Goal: Navigation & Orientation: Find specific page/section

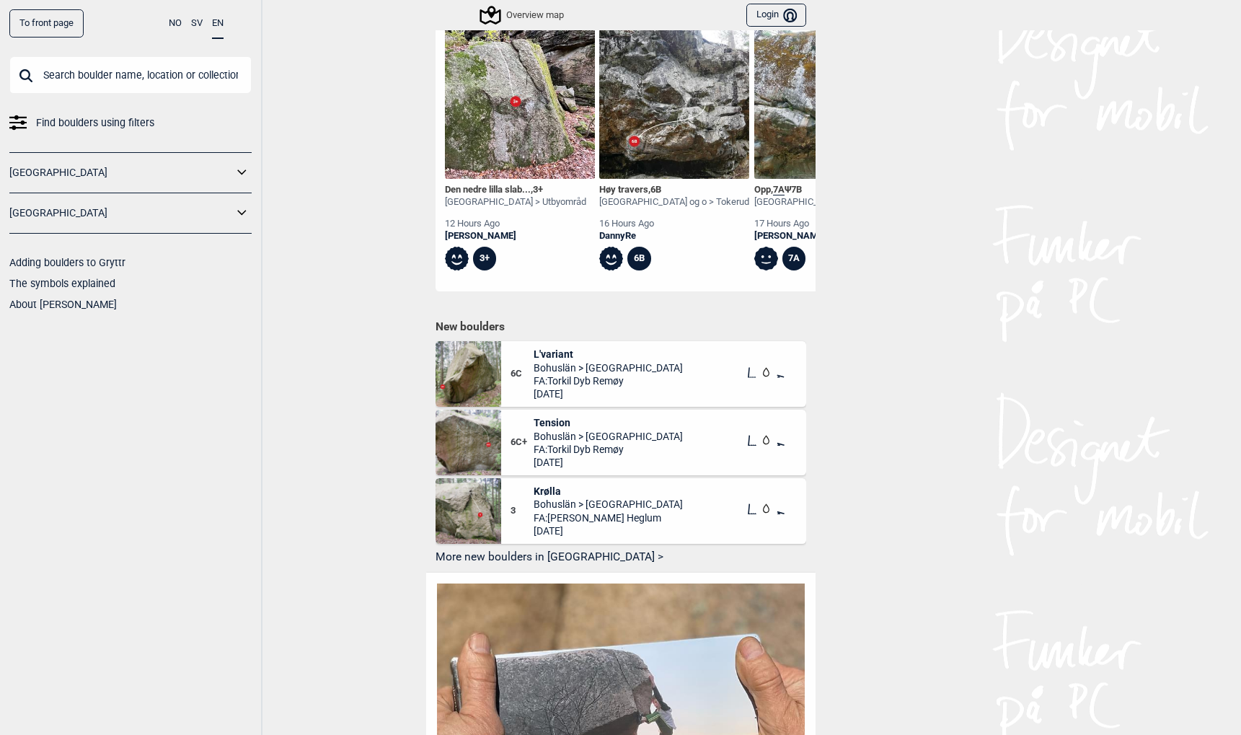
scroll to position [679, 0]
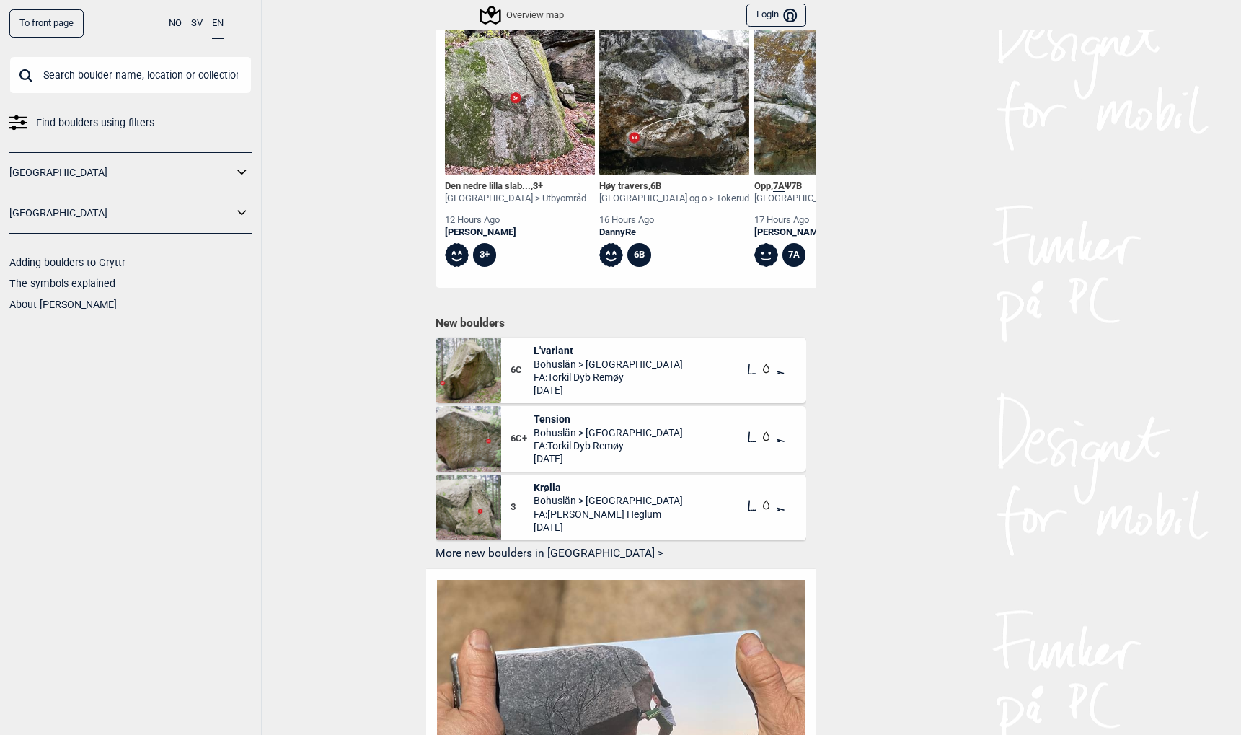
click at [478, 543] on button "More new boulders in [GEOGRAPHIC_DATA] >" at bounding box center [621, 554] width 371 height 22
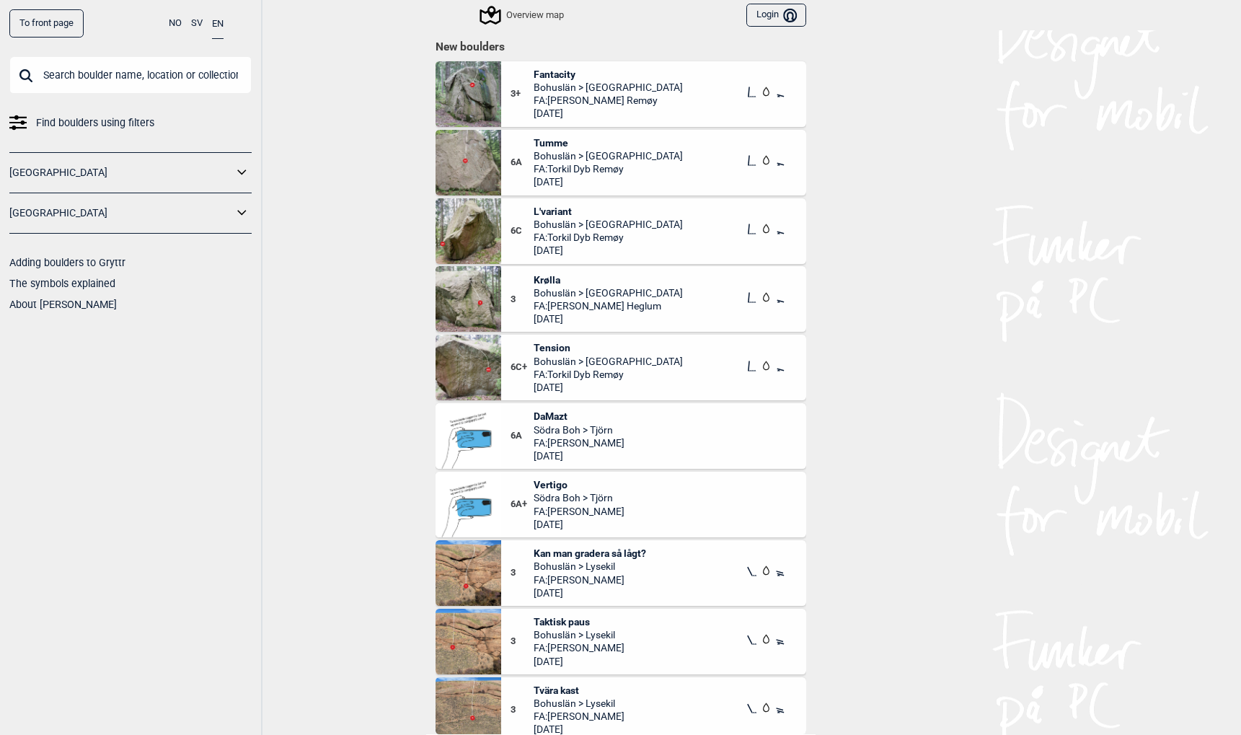
click at [237, 211] on icon at bounding box center [242, 213] width 19 height 21
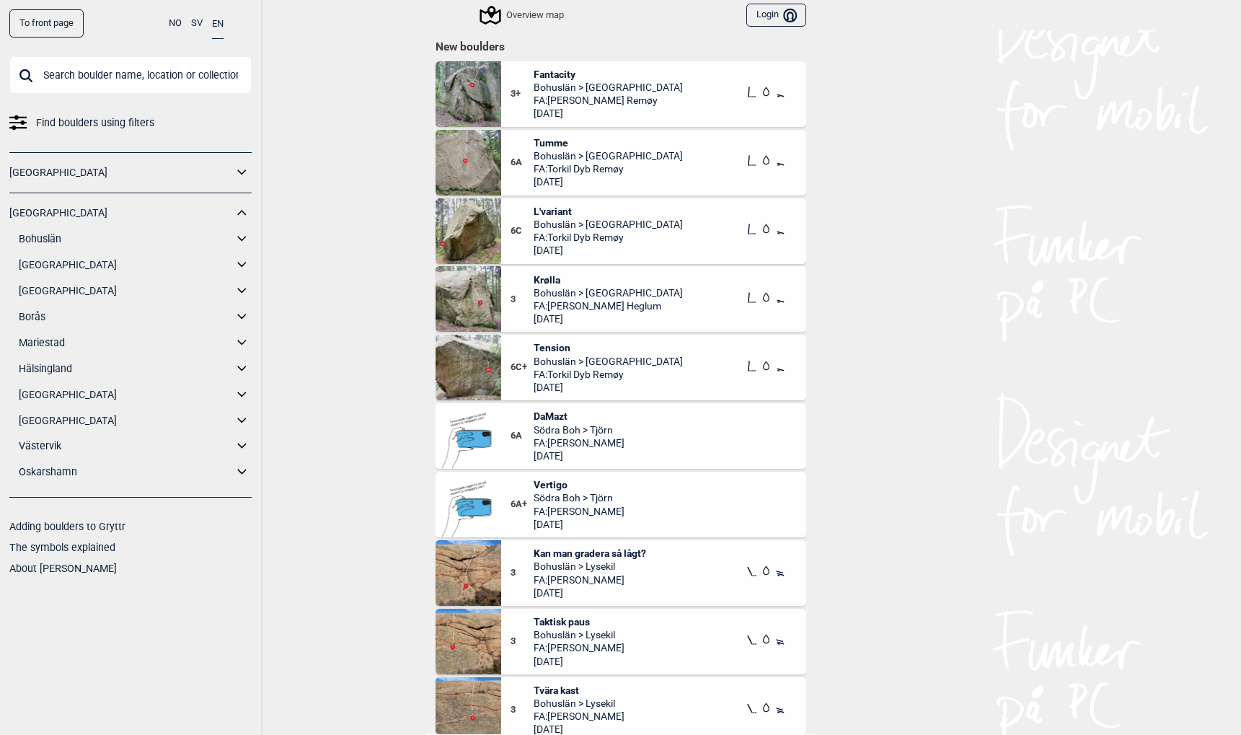
click at [243, 392] on icon at bounding box center [242, 394] width 19 height 21
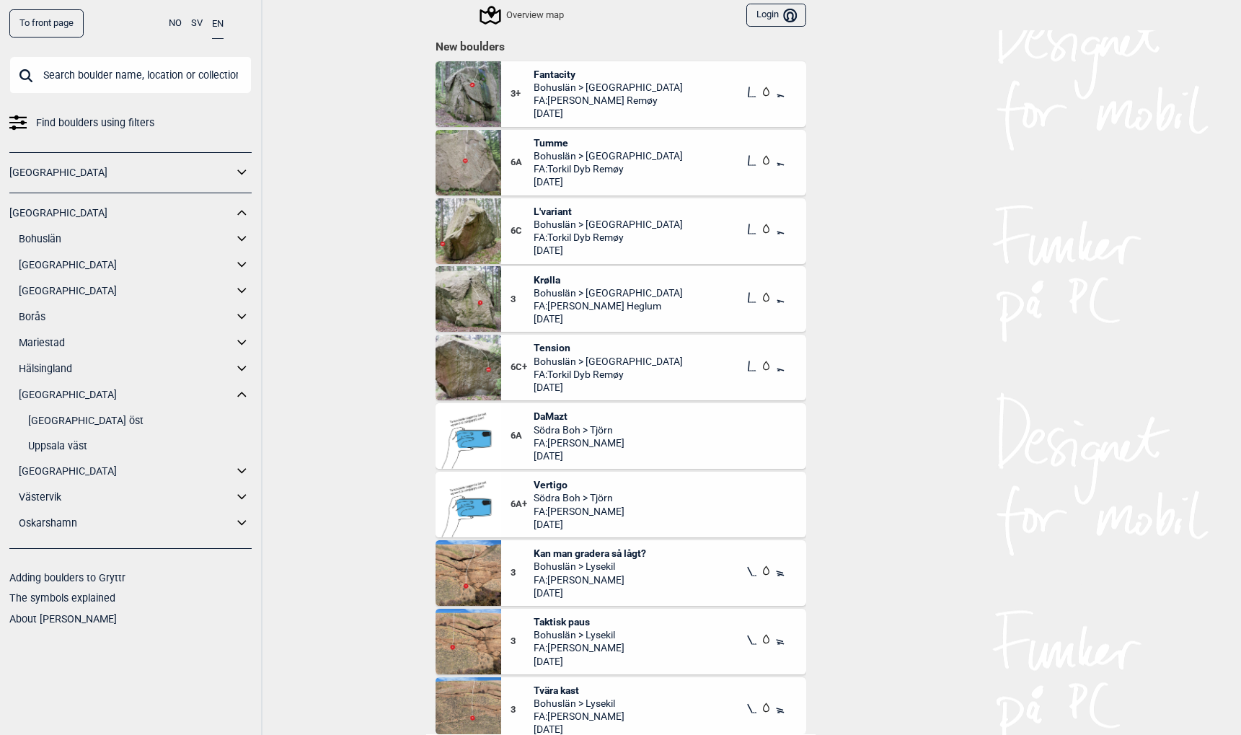
click at [46, 444] on link "Uppsala väst" at bounding box center [140, 446] width 224 height 21
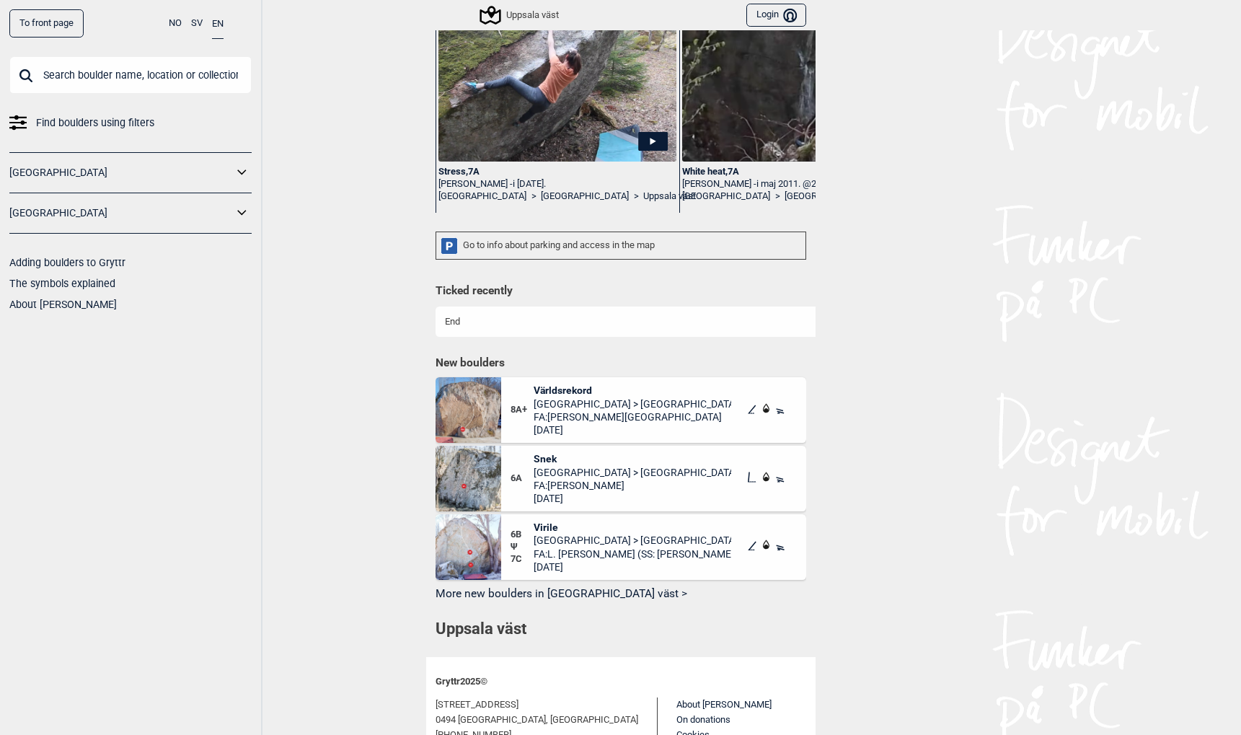
scroll to position [334, 0]
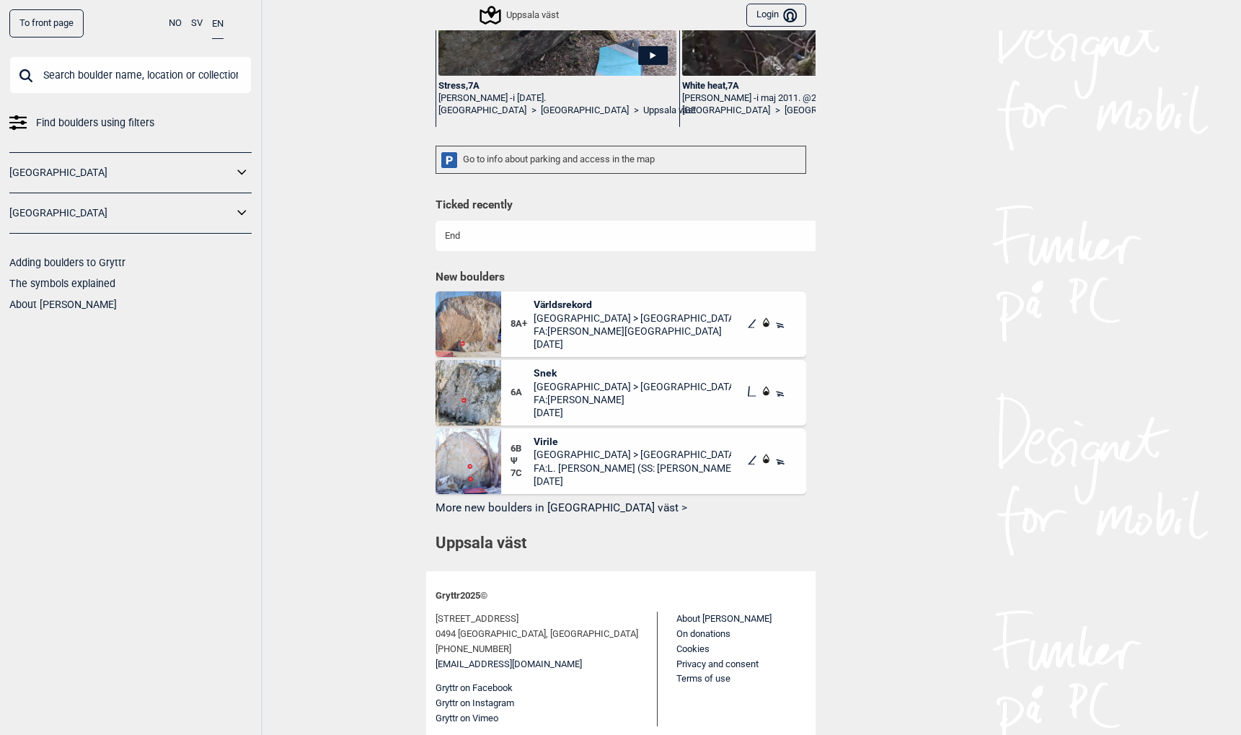
click at [238, 215] on icon at bounding box center [242, 213] width 19 height 21
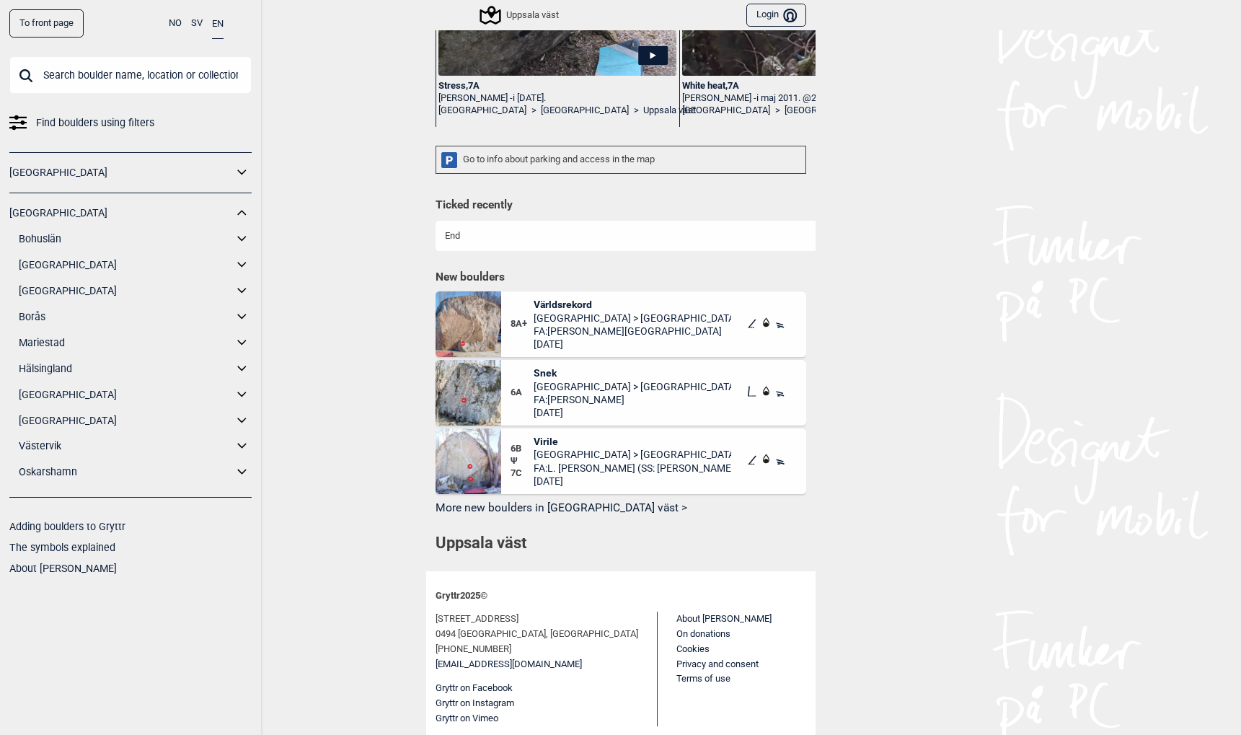
click at [47, 394] on link "[GEOGRAPHIC_DATA]" at bounding box center [126, 394] width 214 height 21
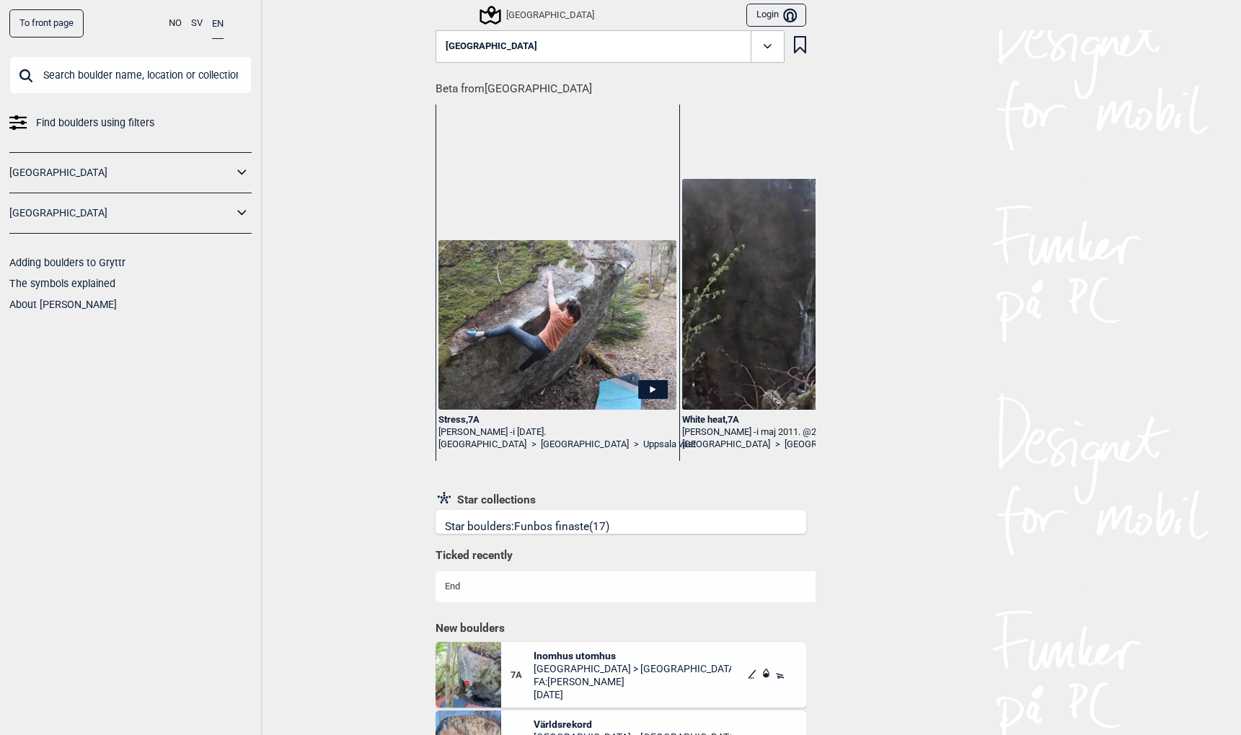
click at [244, 213] on icon at bounding box center [242, 213] width 19 height 21
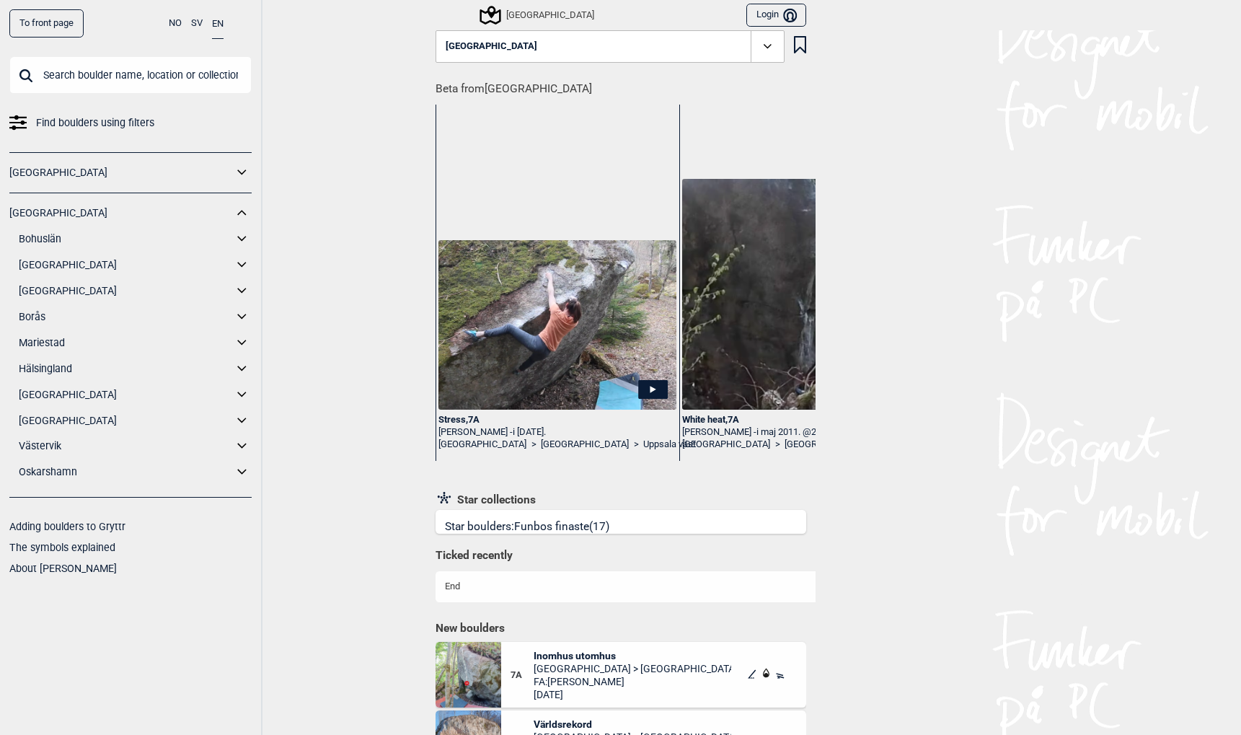
click at [244, 391] on icon at bounding box center [242, 394] width 19 height 21
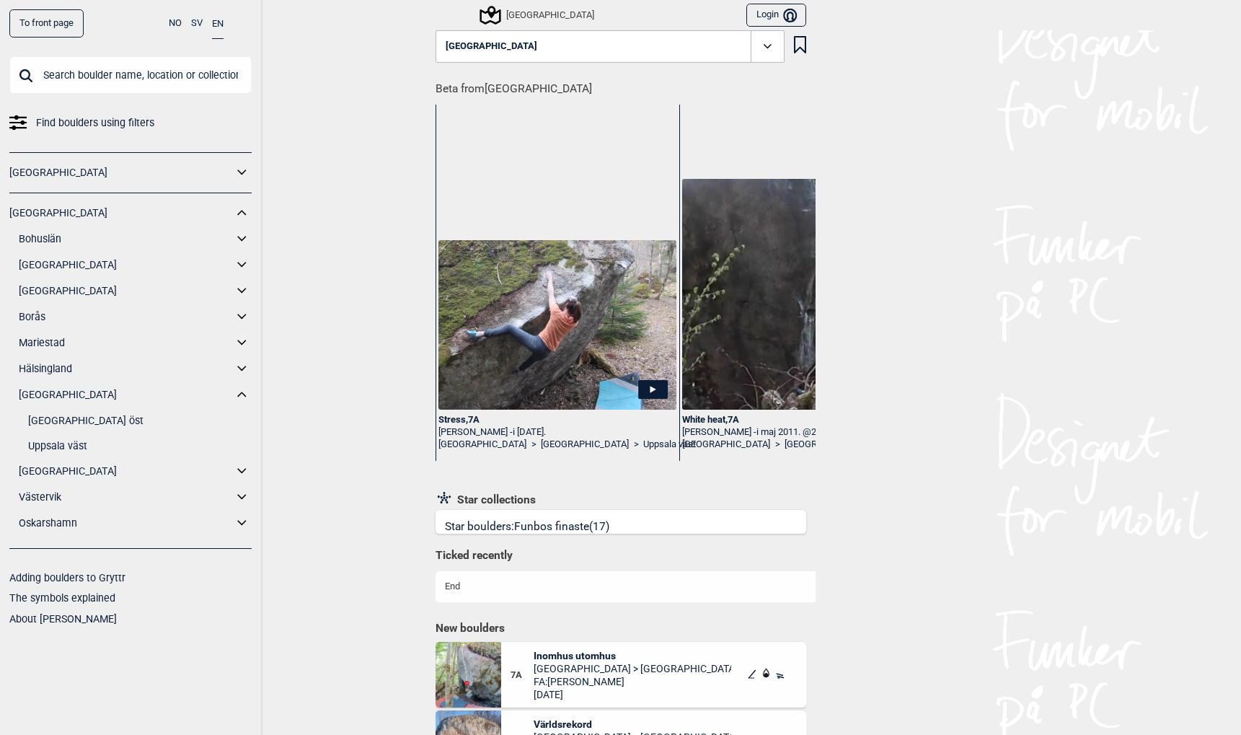
click at [62, 421] on link "Uppsala öst" at bounding box center [140, 420] width 224 height 21
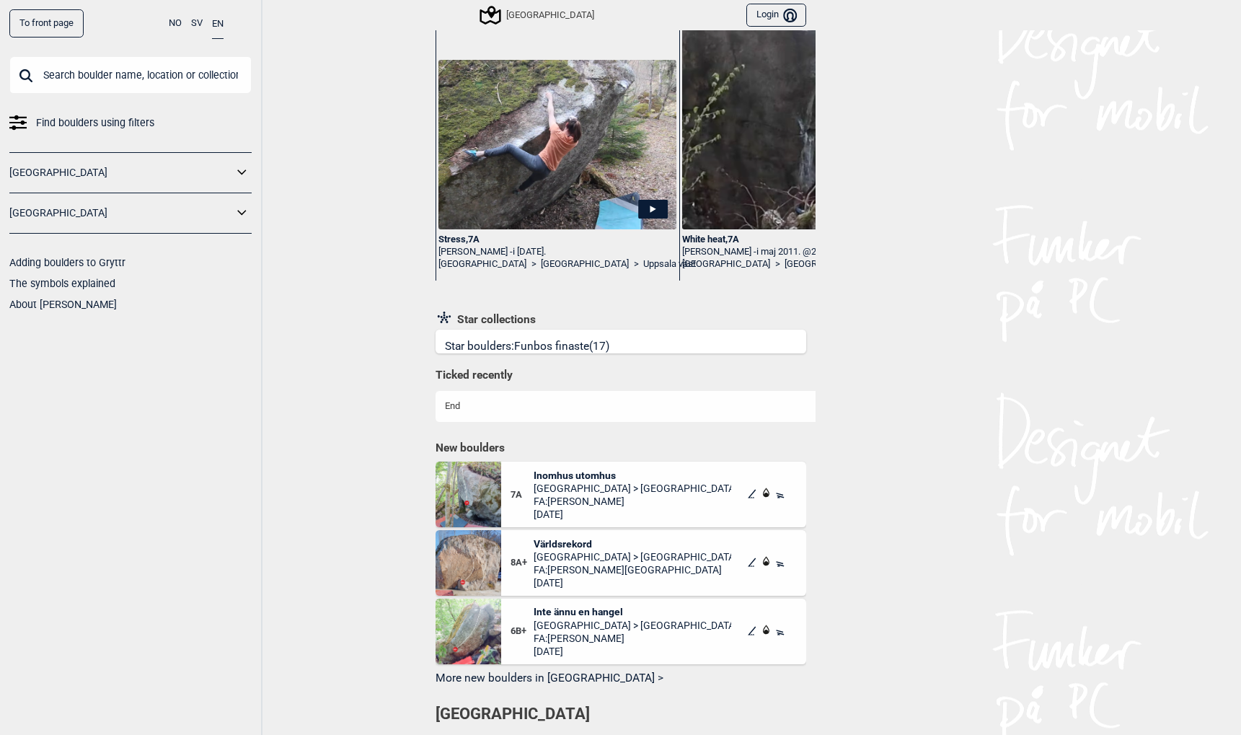
scroll to position [164, 0]
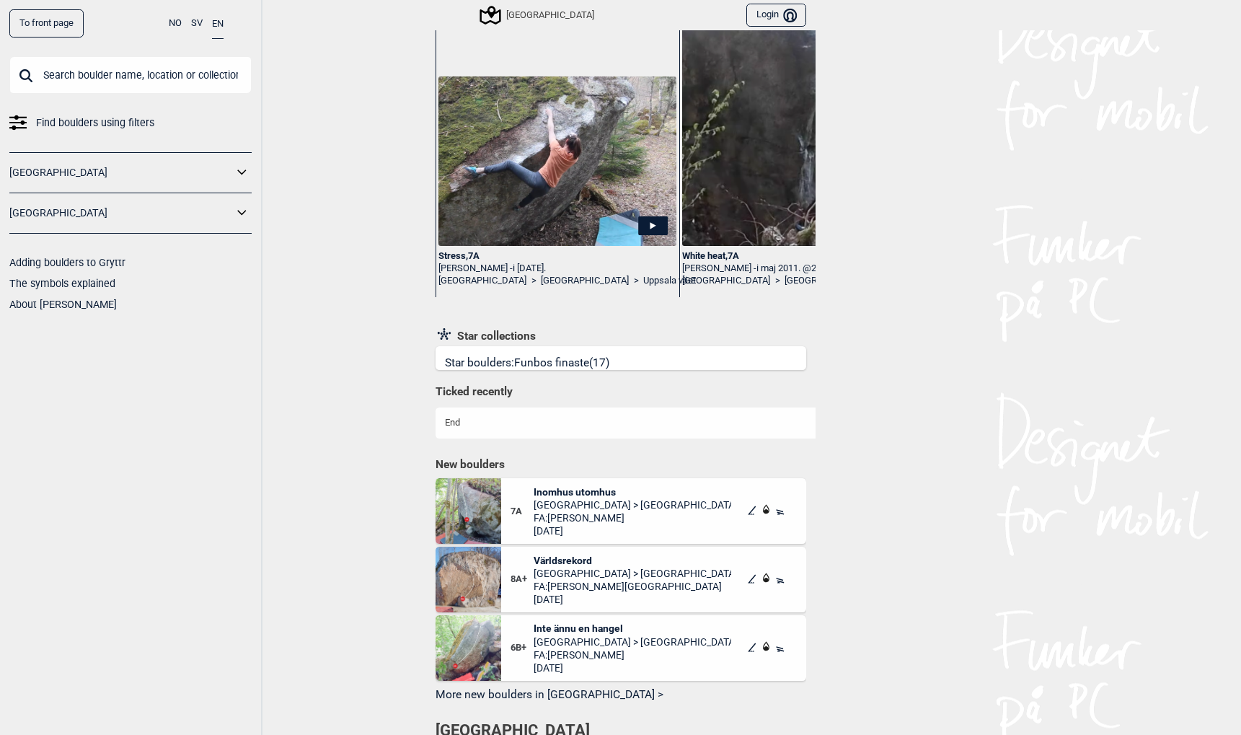
click at [43, 23] on link "To front page" at bounding box center [46, 23] width 74 height 28
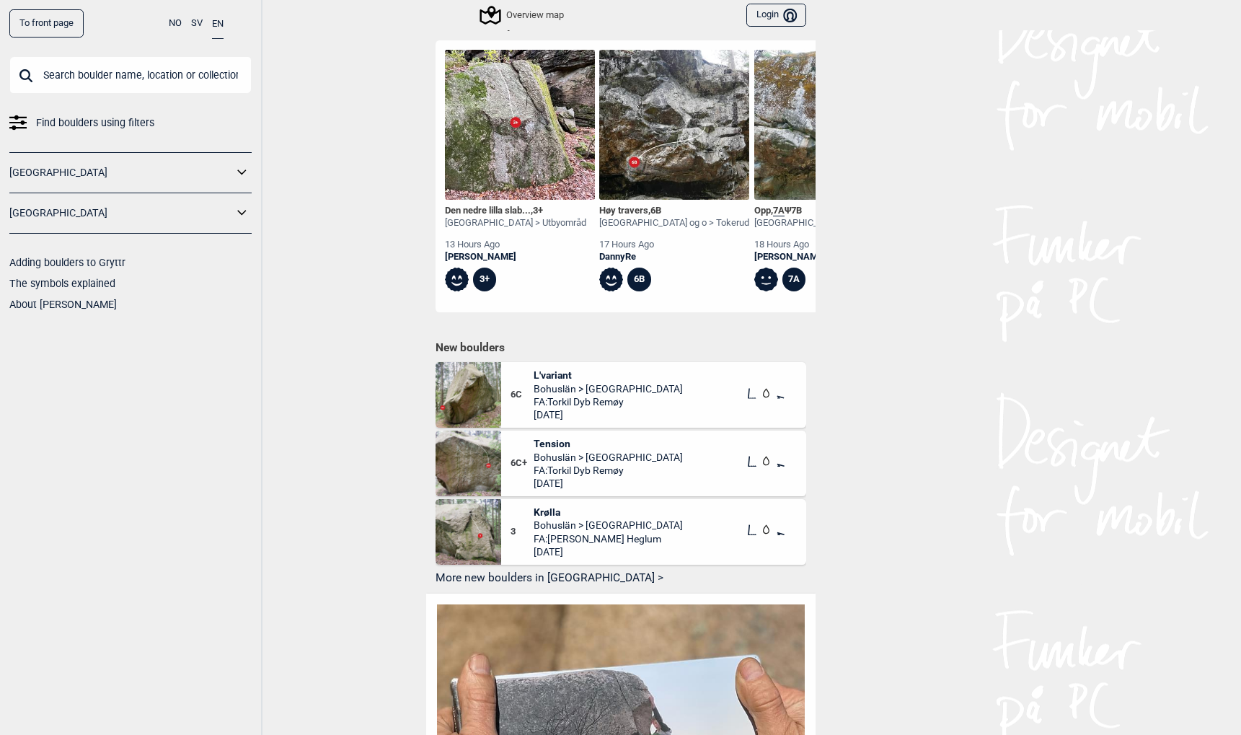
scroll to position [656, 0]
